Goal: Navigation & Orientation: Find specific page/section

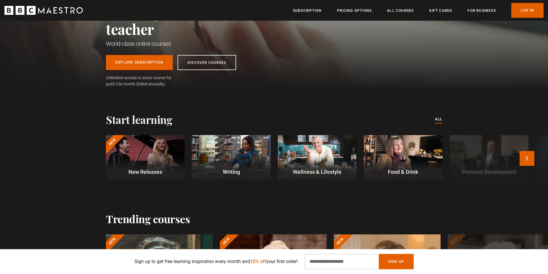
scroll to position [0, 77]
click at [329, 151] on div at bounding box center [317, 157] width 79 height 44
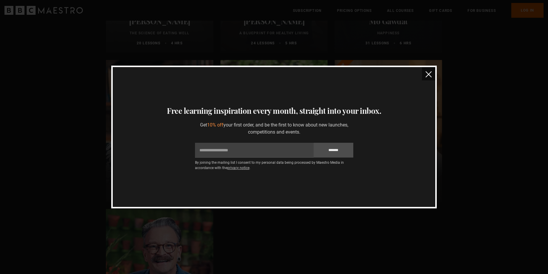
scroll to position [483, 0]
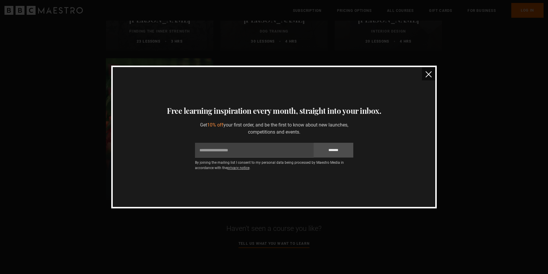
click at [430, 74] on img "close" at bounding box center [428, 74] width 6 height 6
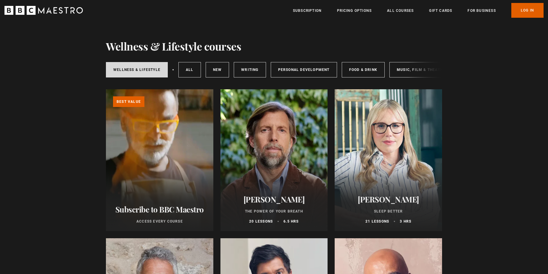
scroll to position [0, 0]
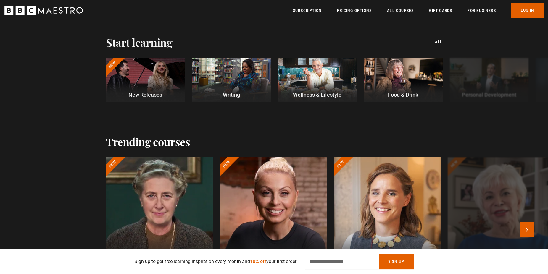
scroll to position [121, 0]
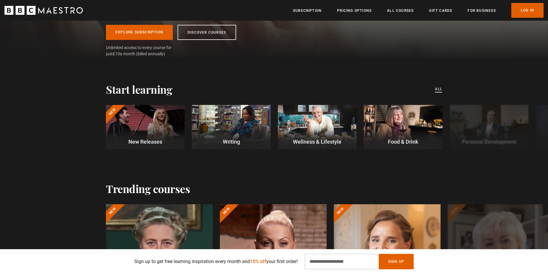
click at [440, 87] on link "All courses" at bounding box center [438, 89] width 7 height 7
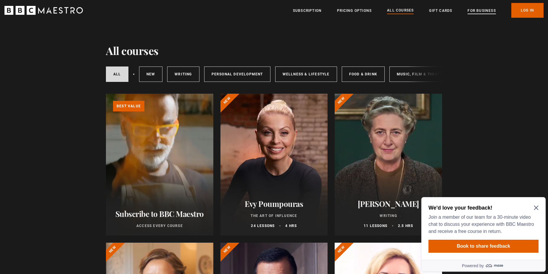
click at [485, 10] on link "For business" at bounding box center [481, 11] width 28 height 6
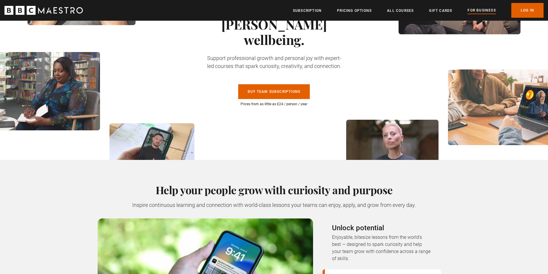
scroll to position [30, 0]
